Goal: Task Accomplishment & Management: Use online tool/utility

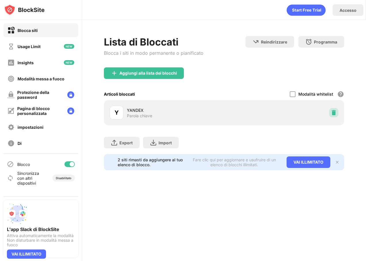
click at [333, 113] on img at bounding box center [334, 113] width 6 height 6
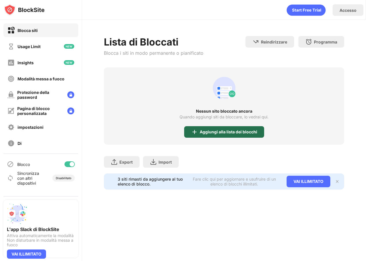
click at [233, 128] on div "Aggiungi alla lista dei blocchi" at bounding box center [224, 132] width 80 height 12
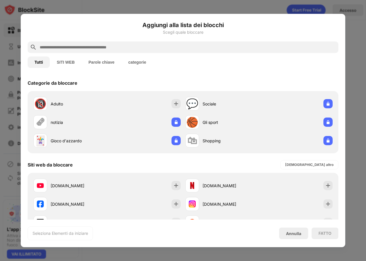
click at [95, 48] on input "text" at bounding box center [187, 47] width 297 height 7
drag, startPoint x: 62, startPoint y: 59, endPoint x: 67, endPoint y: 52, distance: 8.7
click at [62, 59] on button "SITI WEB" at bounding box center [66, 62] width 32 height 12
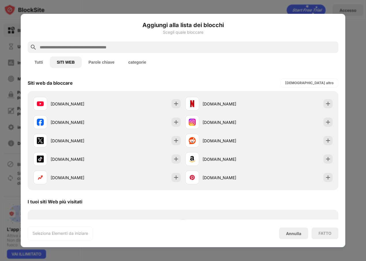
click at [67, 45] on input "text" at bounding box center [187, 47] width 297 height 7
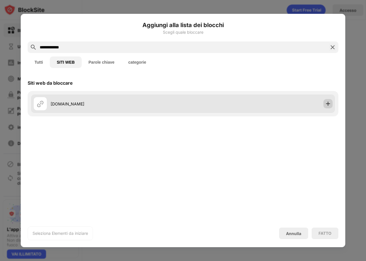
type input "**********"
click at [327, 102] on img at bounding box center [328, 104] width 6 height 6
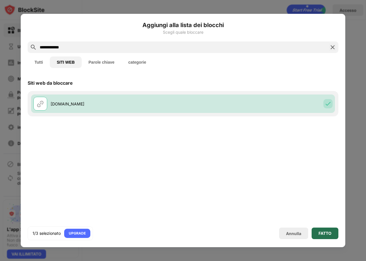
click at [329, 231] on div "FATTO" at bounding box center [325, 233] width 13 height 5
